Goal: Transaction & Acquisition: Purchase product/service

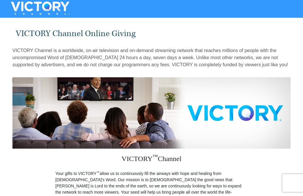
scroll to position [81, 0]
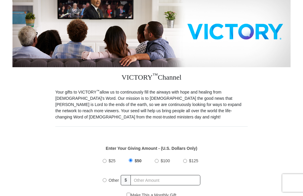
click at [159, 163] on label "$100" at bounding box center [165, 161] width 13 height 10
click at [158, 163] on input "$100" at bounding box center [157, 161] width 4 height 4
radio input "true"
click at [159, 164] on label "$100" at bounding box center [165, 161] width 13 height 10
click at [159, 162] on input "$100" at bounding box center [157, 160] width 4 height 4
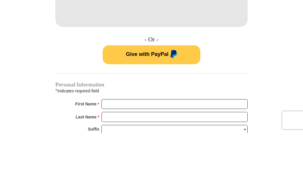
scroll to position [303, 0]
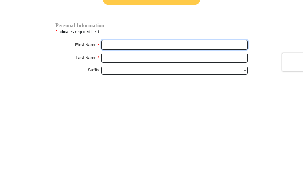
click at [225, 161] on input "First Name *" at bounding box center [174, 166] width 146 height 10
type input "[PERSON_NAME] and [PERSON_NAME]"
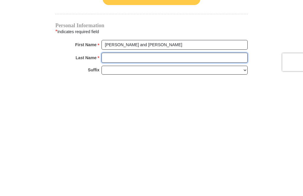
click at [112, 173] on input "Last Name *" at bounding box center [174, 178] width 146 height 10
type input "[PERSON_NAME]"
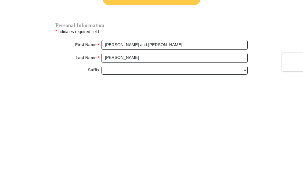
scroll to position [424, 0]
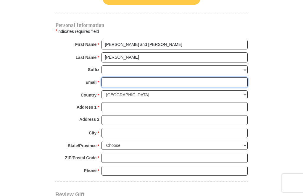
click at [108, 79] on input "Email *" at bounding box center [174, 82] width 146 height 10
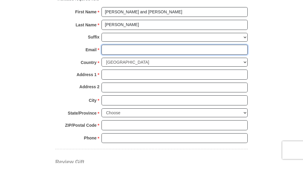
type input "ken.jarczyk@gmail.com"
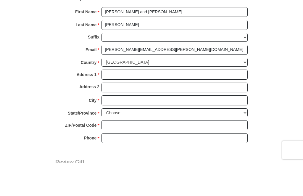
scroll to position [456, 0]
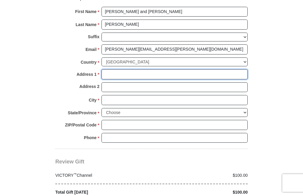
click at [112, 69] on input "Address 1 *" at bounding box center [174, 74] width 146 height 10
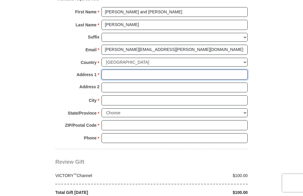
type input "1704 Price St"
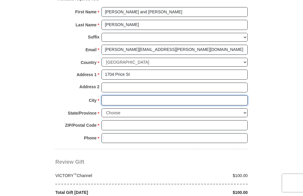
type input "Rockford"
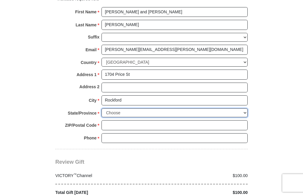
select select "IL"
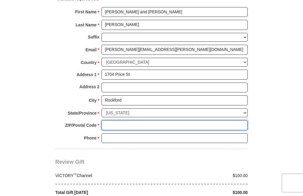
type input "61103"
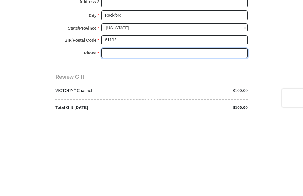
type input "8158711806"
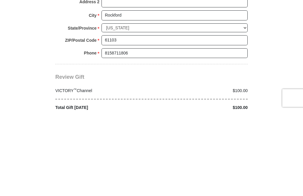
scroll to position [541, 0]
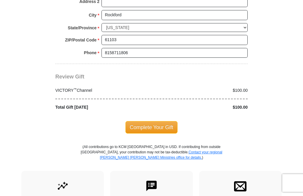
click at [172, 121] on span "Complete Your Gift" at bounding box center [151, 127] width 52 height 12
